Goal: Transaction & Acquisition: Purchase product/service

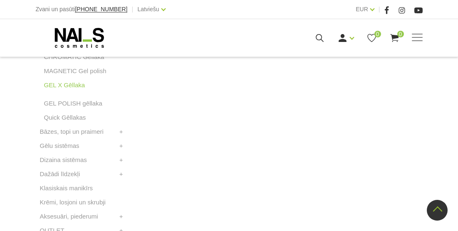
scroll to position [416, 0]
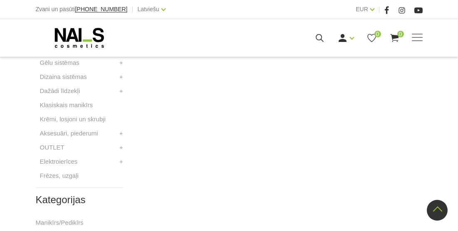
click at [118, 61] on li "Gēlu sistēmas Būvējošie gēli WANTED Būvējošie gēli + Krāsainie gēli +" at bounding box center [79, 65] width 87 height 14
click at [119, 63] on link "+" at bounding box center [121, 63] width 4 height 10
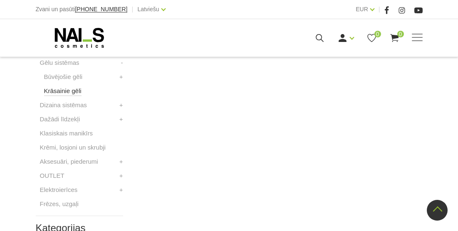
click at [56, 94] on link "Krāsainie gēli" at bounding box center [62, 91] width 37 height 10
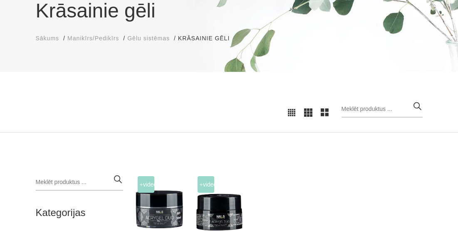
scroll to position [208, 0]
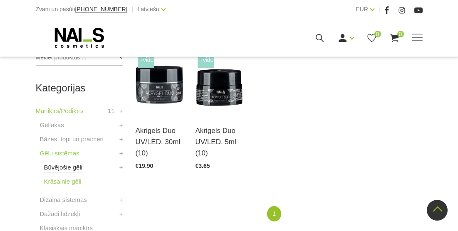
click at [69, 168] on link "Būvējošie gēli" at bounding box center [63, 168] width 39 height 10
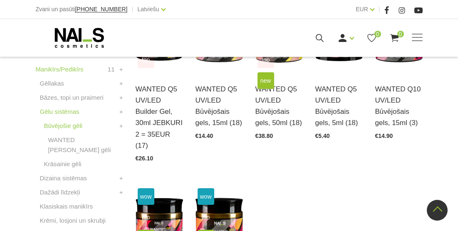
scroll to position [458, 0]
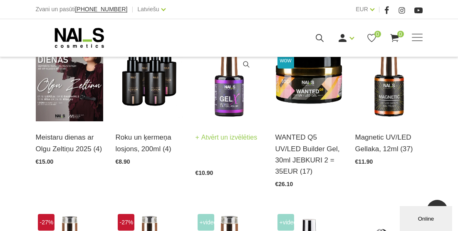
click at [224, 76] on img at bounding box center [229, 75] width 67 height 93
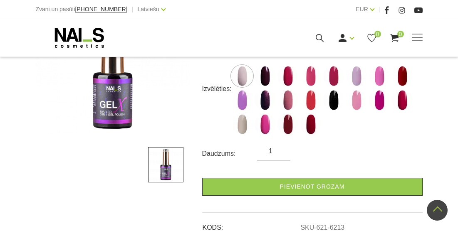
scroll to position [125, 0]
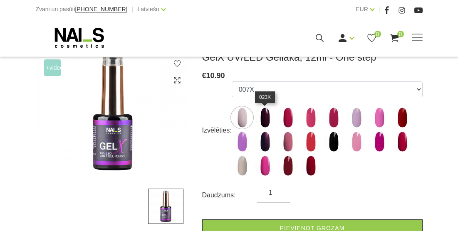
click at [268, 122] on img at bounding box center [265, 117] width 21 height 21
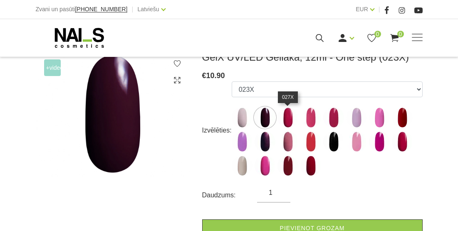
click at [296, 117] on img at bounding box center [288, 117] width 21 height 21
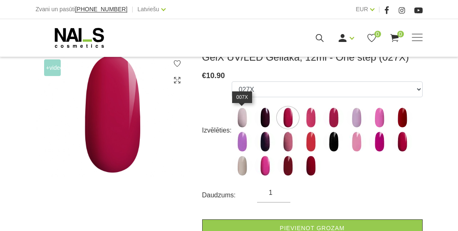
click at [232, 115] on img at bounding box center [242, 117] width 21 height 21
select select "6221"
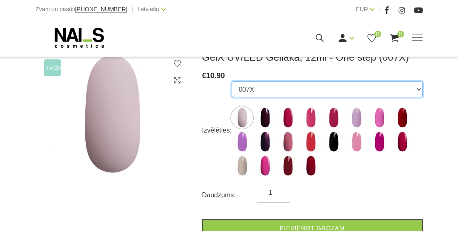
click at [267, 91] on select "007X 023X 027X 099X 1019X 1025X 1035X 1038X 1055X 116X 127X 1695X 231X 247X 255…" at bounding box center [327, 90] width 191 height 16
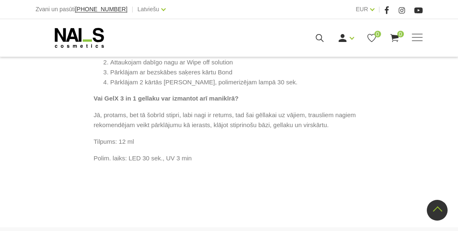
scroll to position [541, 0]
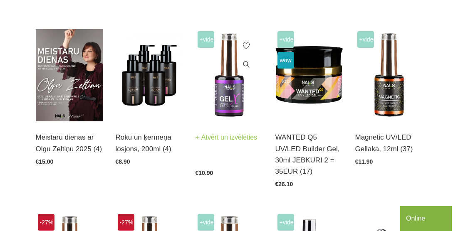
scroll to position [291, 0]
